Goal: Task Accomplishment & Management: Complete application form

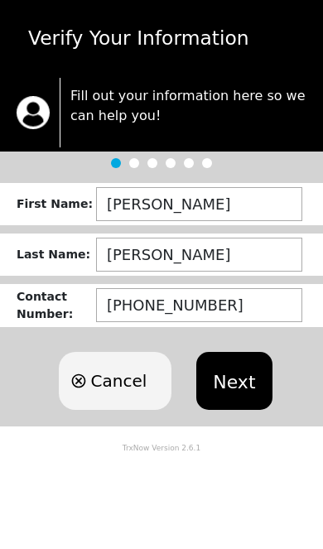
click at [239, 379] on button "Next" at bounding box center [233, 381] width 75 height 58
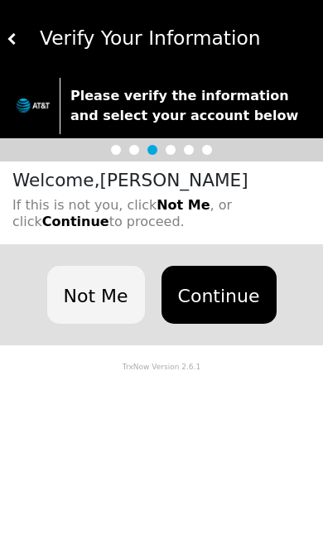
click at [231, 285] on button "Continue" at bounding box center [218, 295] width 115 height 58
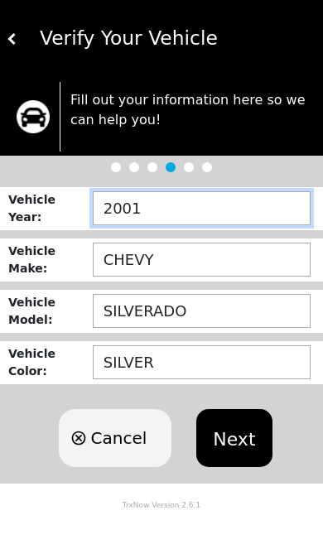
click at [182, 210] on input "2001" at bounding box center [202, 208] width 218 height 34
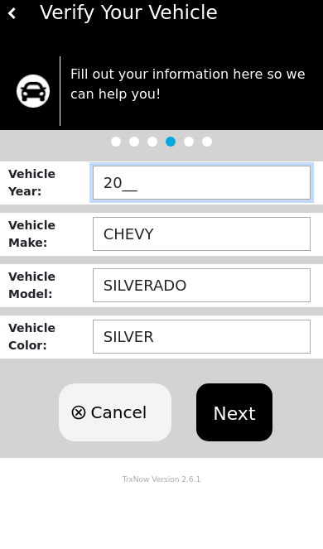
type input "2___"
type input "1994"
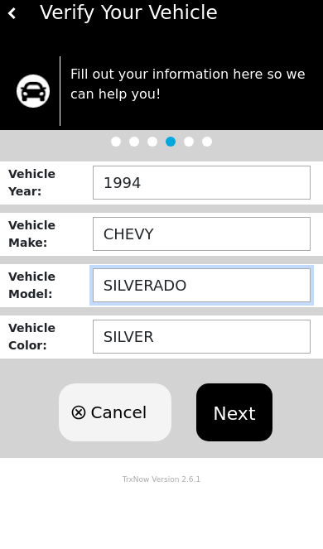
click at [227, 294] on input "SILVERADO" at bounding box center [202, 311] width 218 height 34
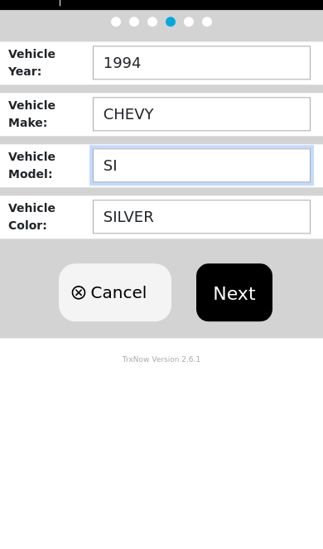
type input "S"
type input "CAMARO"
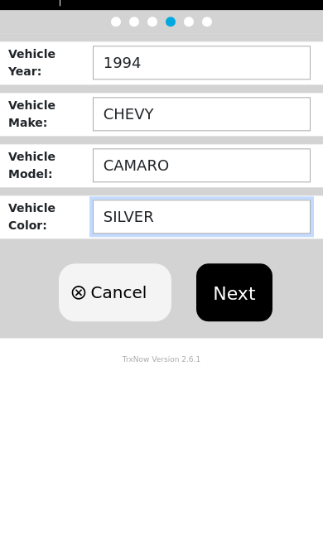
click at [205, 345] on input "SILVER" at bounding box center [202, 362] width 218 height 34
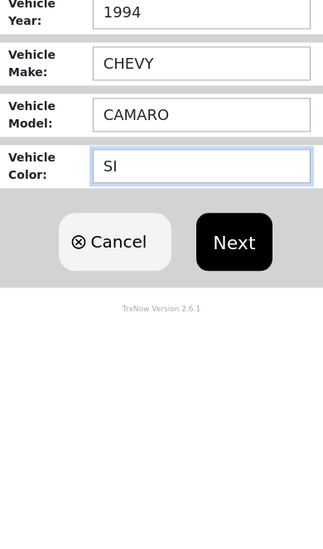
type input "S"
type input "MAROON"
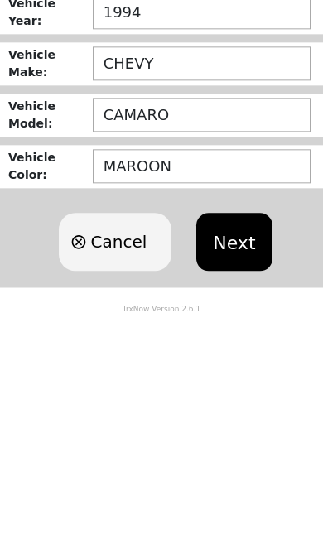
click at [242, 409] on button "Next" at bounding box center [233, 438] width 75 height 58
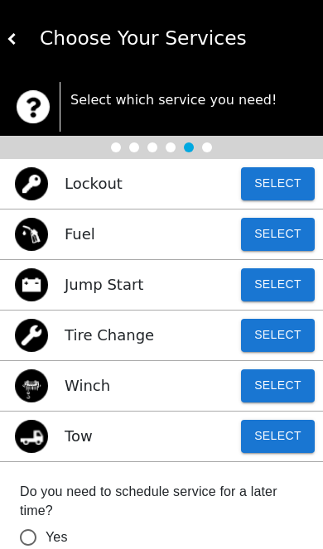
click at [285, 440] on button "Select" at bounding box center [278, 436] width 74 height 33
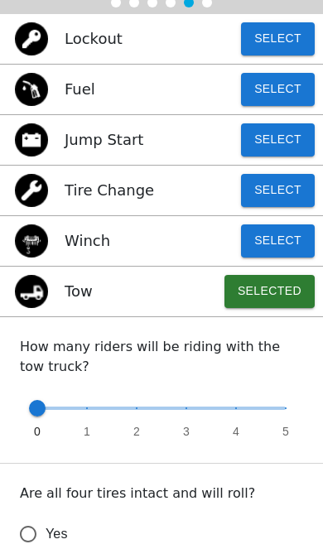
scroll to position [144, 0]
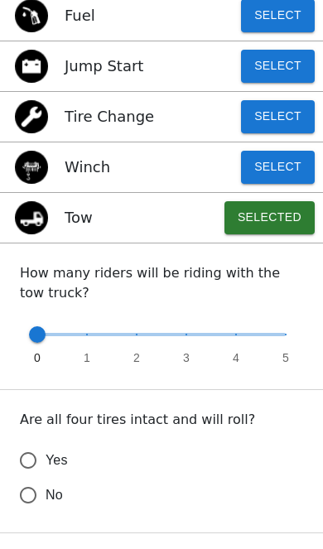
click at [32, 454] on input "Yes" at bounding box center [28, 460] width 35 height 35
radio input "false"
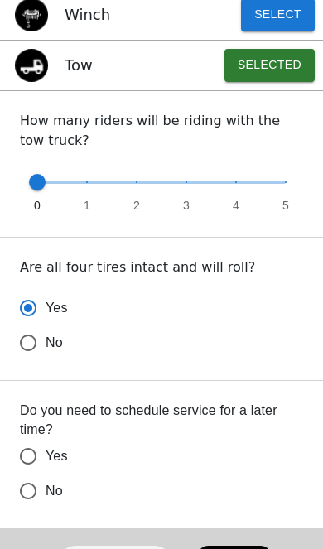
scroll to position [401, 0]
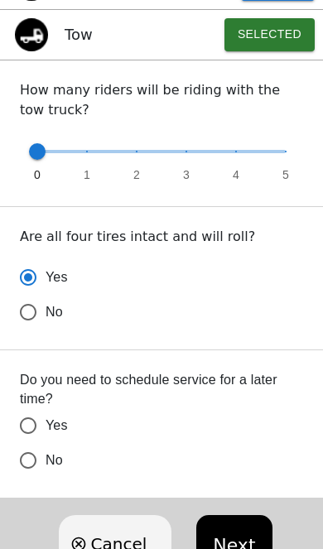
click at [29, 329] on input "No" at bounding box center [28, 312] width 35 height 35
radio input "false"
radio input "true"
click at [242, 534] on button "Next" at bounding box center [233, 544] width 75 height 58
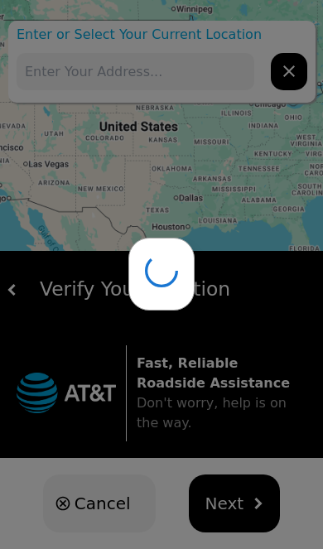
type input "[STREET_ADDRESS][PERSON_NAME]"
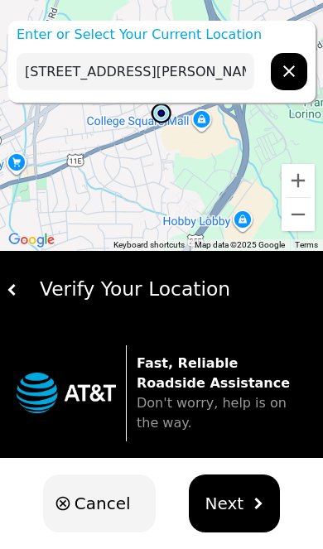
click at [235, 495] on span "Next" at bounding box center [224, 503] width 39 height 25
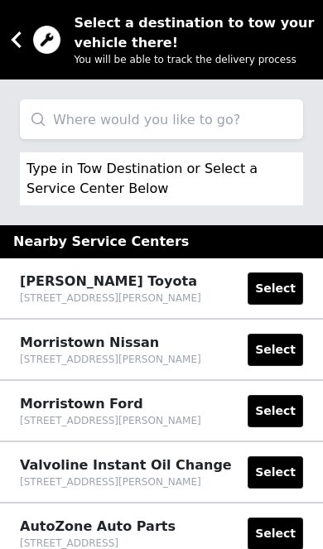
click at [229, 119] on input "search" at bounding box center [161, 119] width 283 height 40
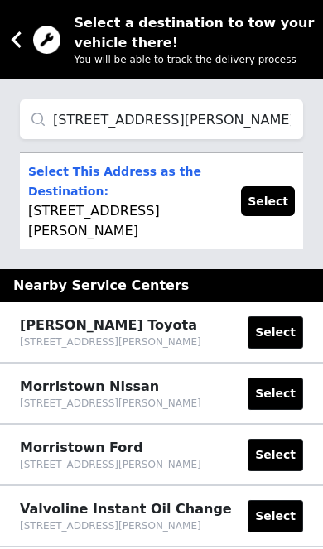
type input "[STREET_ADDRESS][PERSON_NAME]"
click at [270, 209] on button "Select" at bounding box center [268, 201] width 54 height 30
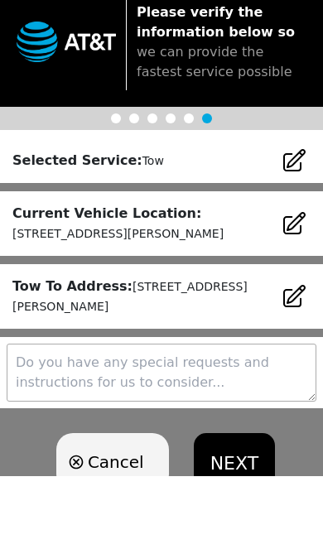
scroll to position [26, 0]
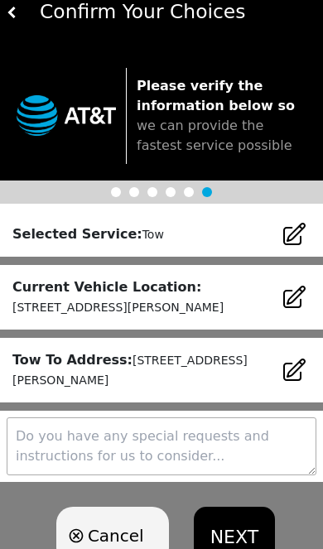
click at [240, 535] on button "NEXT" at bounding box center [234, 535] width 81 height 58
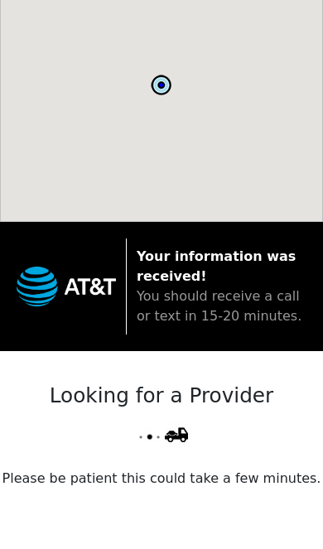
scroll to position [0, 0]
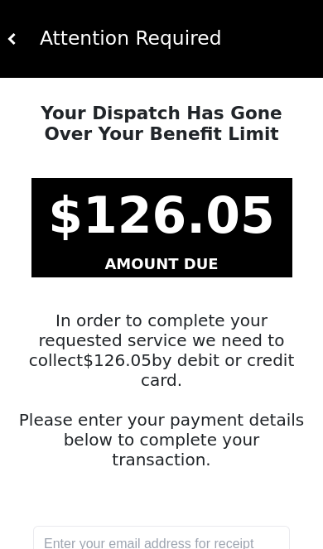
scroll to position [92, 0]
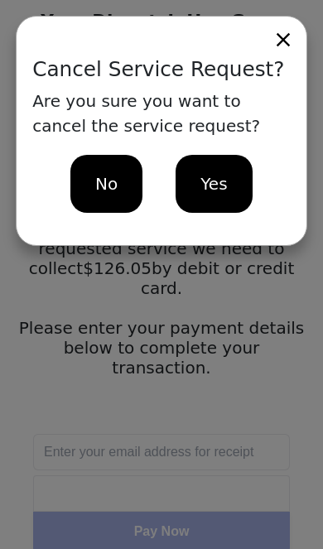
click at [235, 186] on div "Yes" at bounding box center [213, 184] width 76 height 58
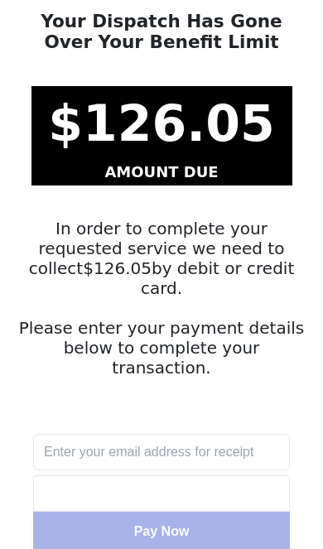
scroll to position [0, 0]
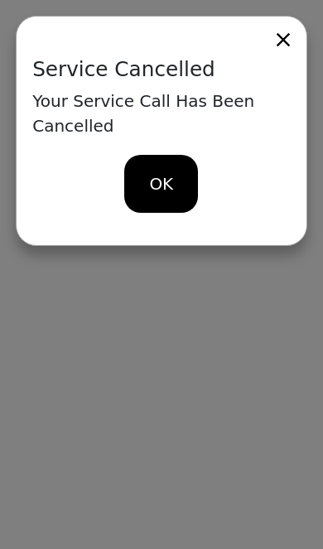
click at [163, 182] on span "OK" at bounding box center [162, 183] width 24 height 25
